Goal: Browse casually

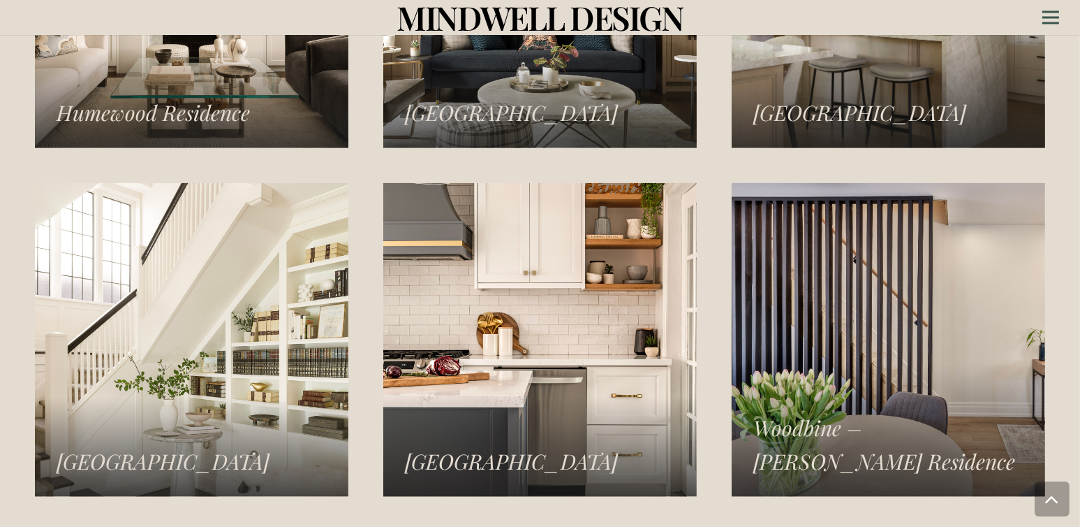
scroll to position [2165, 0]
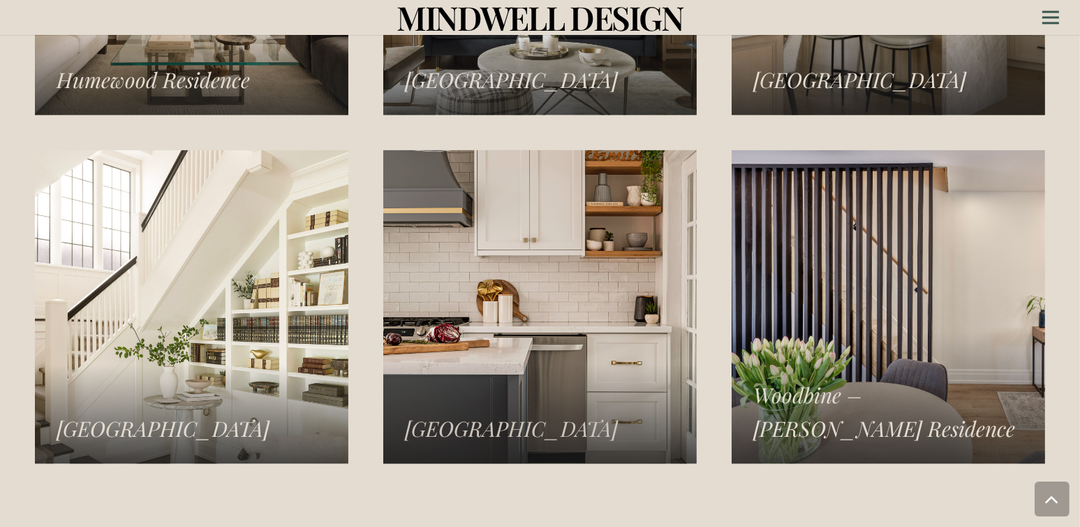
click at [541, 325] on link "Williamsburg Residence" at bounding box center [540, 307] width 314 height 314
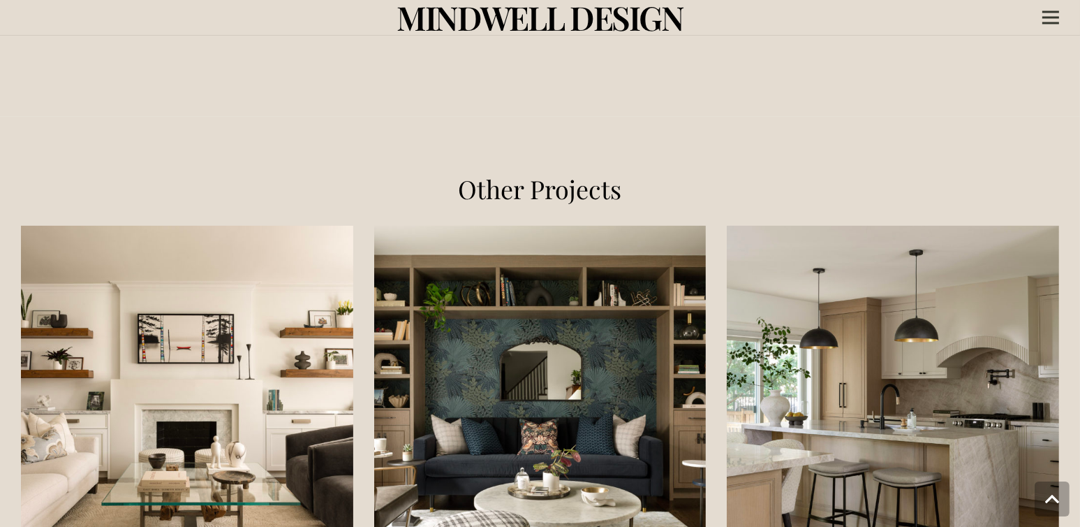
scroll to position [1536, 0]
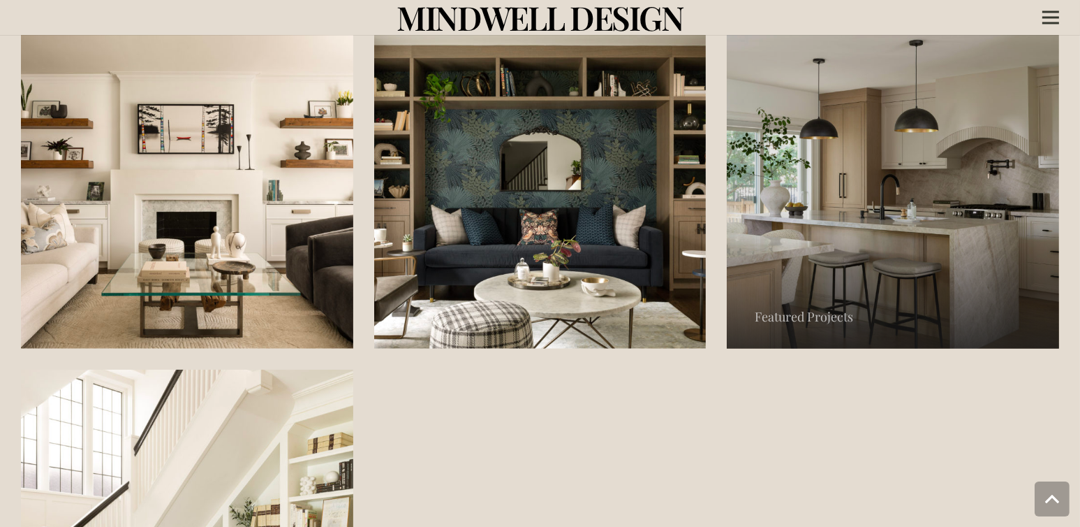
click at [908, 165] on link "Norseman Heights Residence" at bounding box center [893, 182] width 332 height 332
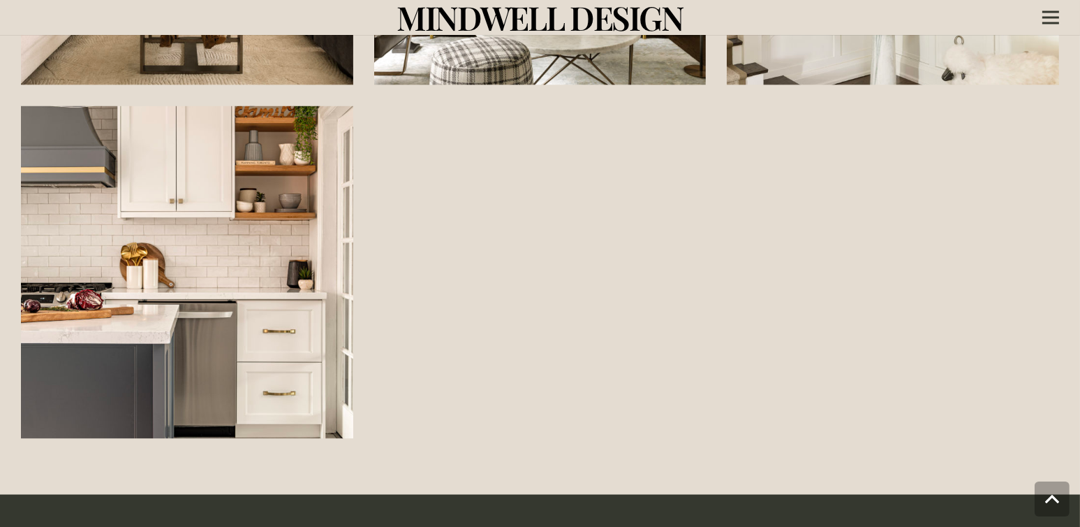
scroll to position [3014, 0]
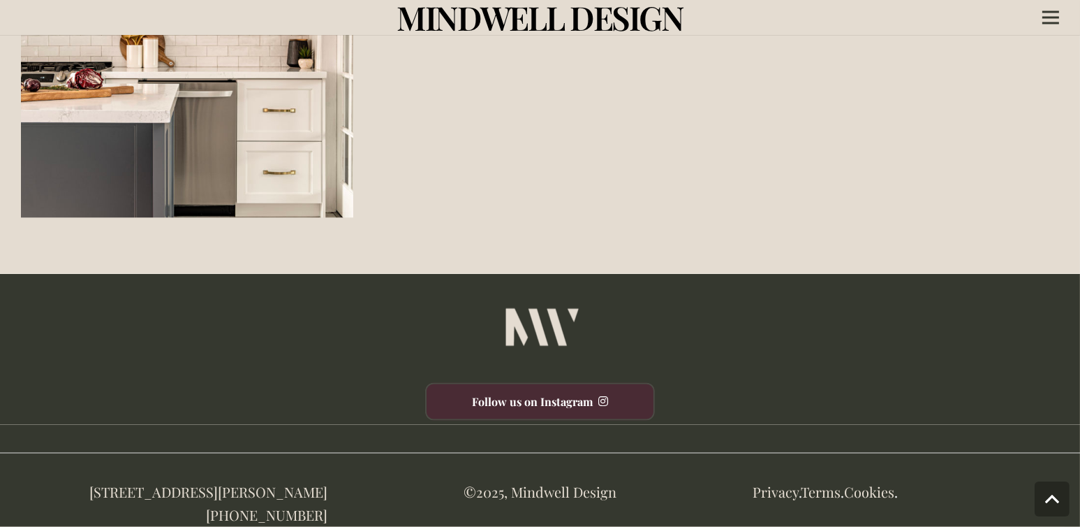
click at [552, 404] on link "Follow us on Instagram" at bounding box center [540, 402] width 230 height 38
